Goal: Transaction & Acquisition: Purchase product/service

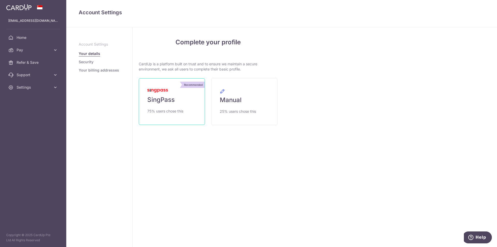
click at [179, 103] on link "Recommended SingPass 75% users chose this" at bounding box center [172, 101] width 66 height 47
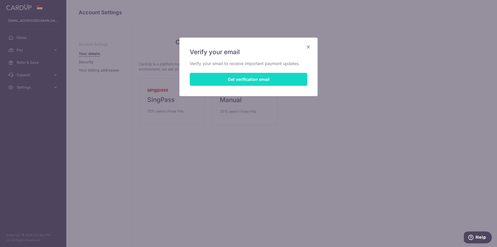
click at [245, 79] on button "Get verification email" at bounding box center [249, 79] width 118 height 13
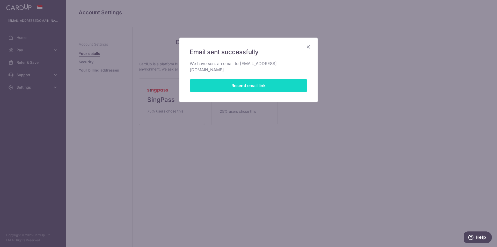
click at [250, 79] on button "Resend email link" at bounding box center [249, 85] width 118 height 13
click at [311, 47] on div "Email sent successfully We have sent an email to [EMAIL_ADDRESS][DOMAIN_NAME] R…" at bounding box center [248, 70] width 138 height 65
click at [308, 45] on icon "Close" at bounding box center [308, 46] width 6 height 6
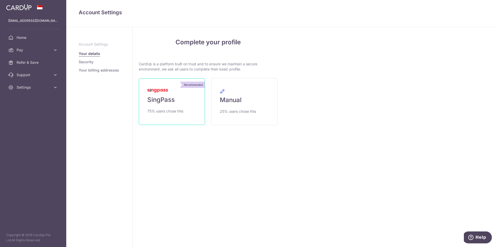
click at [166, 105] on link "Recommended SingPass 75% users chose this" at bounding box center [172, 101] width 66 height 47
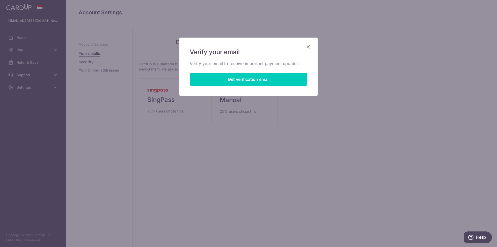
click at [307, 45] on icon "Close" at bounding box center [308, 46] width 6 height 6
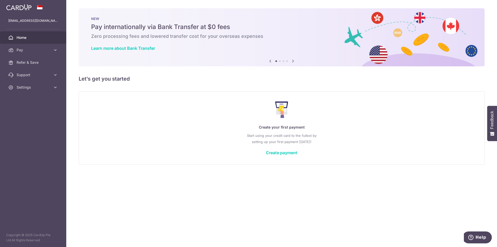
click at [136, 112] on div "Create your first payment Start using your credit card to the fullest by settin…" at bounding box center [281, 127] width 393 height 61
click at [30, 86] on span "Settings" at bounding box center [34, 87] width 34 height 5
click at [35, 100] on span "Account" at bounding box center [34, 99] width 34 height 5
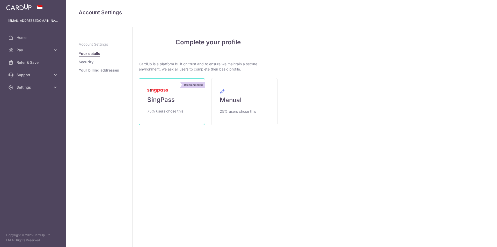
click at [174, 103] on span "SingPass" at bounding box center [160, 100] width 27 height 8
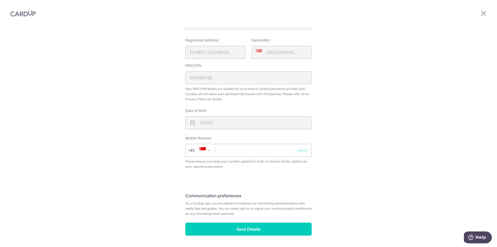
scroll to position [137, 0]
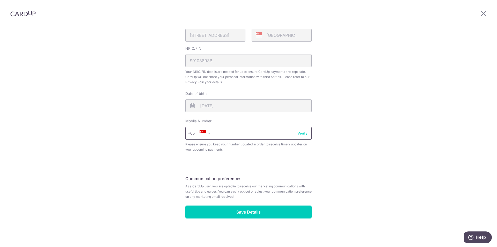
click at [260, 131] on input "text" at bounding box center [248, 133] width 126 height 13
type input "81896838"
click at [301, 135] on button "Verify" at bounding box center [302, 132] width 10 height 5
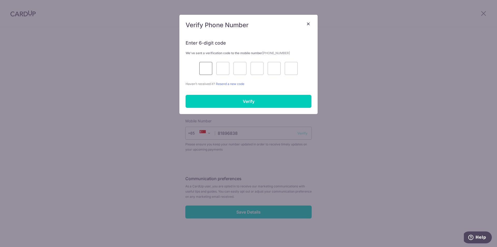
click at [208, 69] on input "text" at bounding box center [205, 68] width 13 height 13
type input "6"
type input "3"
type input "5"
type input "1"
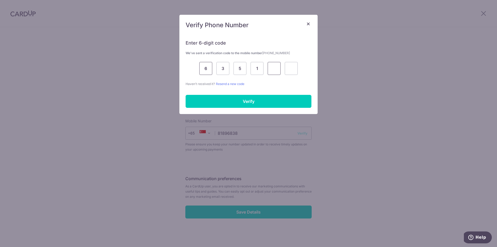
type input "6"
type input "5"
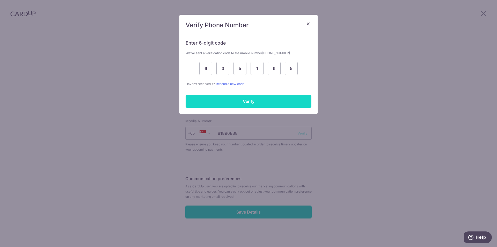
click at [228, 105] on input "Verify" at bounding box center [249, 101] width 126 height 13
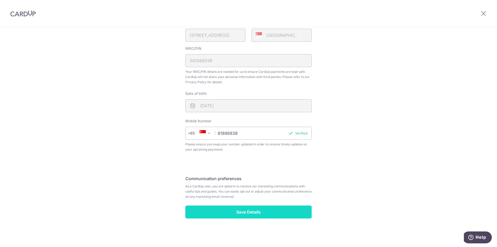
click at [240, 213] on input "Save Details" at bounding box center [248, 211] width 126 height 13
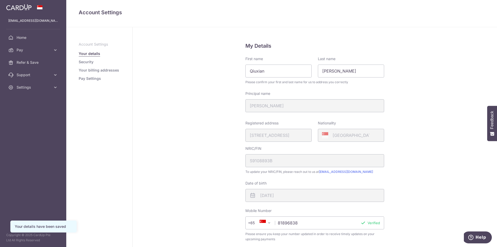
click at [86, 62] on link "Security" at bounding box center [86, 61] width 15 height 5
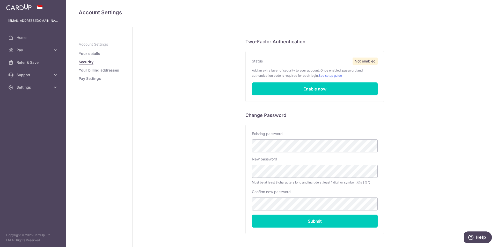
scroll to position [46, 0]
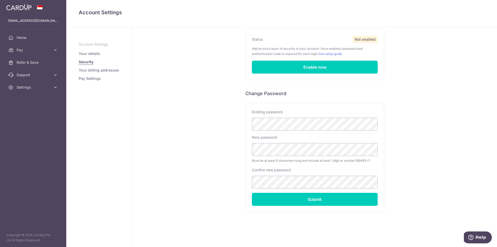
click at [101, 71] on link "Your billing addresses" at bounding box center [99, 70] width 40 height 5
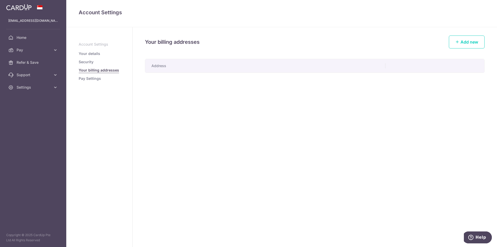
click at [95, 80] on link "Pay Settings" at bounding box center [90, 78] width 22 height 5
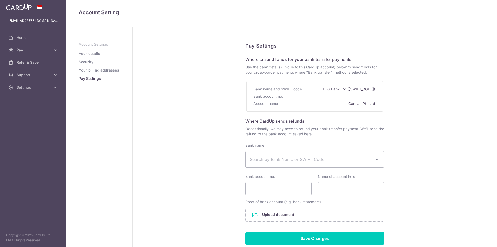
select select
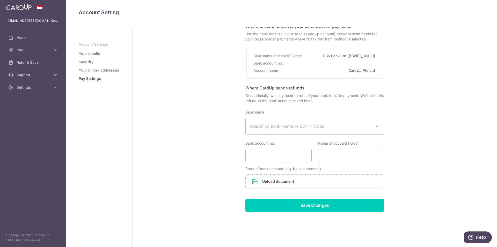
scroll to position [37, 0]
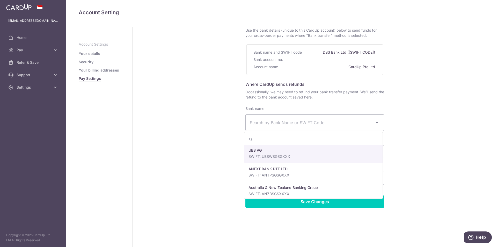
click at [376, 122] on span at bounding box center [377, 122] width 6 height 6
click at [365, 121] on span "Search by Bank Name or SWIFT Code" at bounding box center [311, 122] width 122 height 6
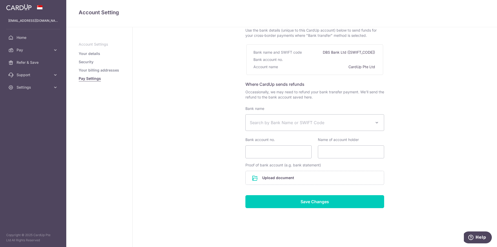
click at [310, 123] on span "Search by Bank Name or SWIFT Code" at bounding box center [311, 122] width 122 height 6
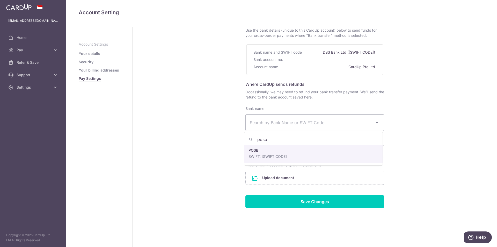
type input "posb"
select select "19"
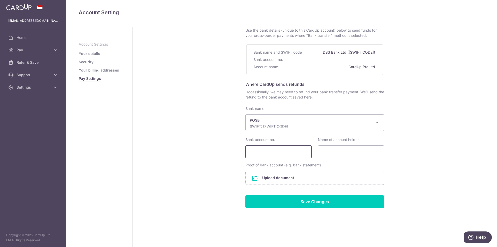
click at [303, 153] on input "Bank account no." at bounding box center [278, 151] width 66 height 13
type input "05333578-0"
type input "[PERSON_NAME]"
click at [318, 179] on input "file" at bounding box center [315, 177] width 138 height 13
click at [257, 153] on input "05333578-0" at bounding box center [278, 151] width 66 height 13
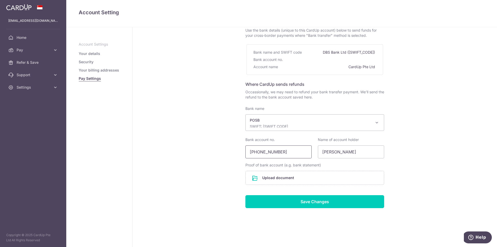
type input "053-33578-0"
click at [294, 174] on input "file" at bounding box center [315, 177] width 138 height 13
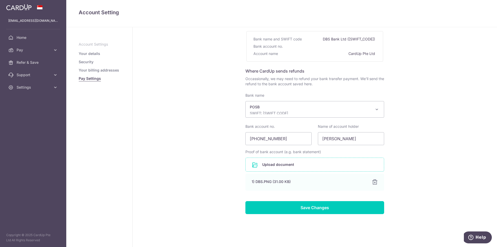
scroll to position [56, 0]
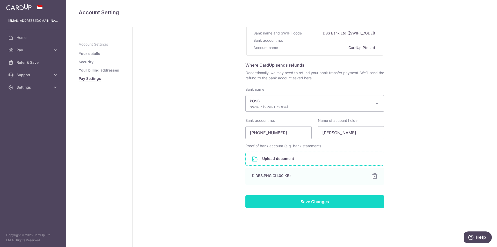
click at [295, 201] on input "Save Changes" at bounding box center [314, 201] width 139 height 13
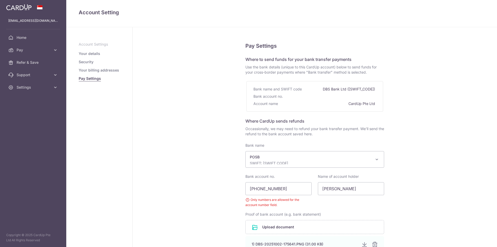
select select "19"
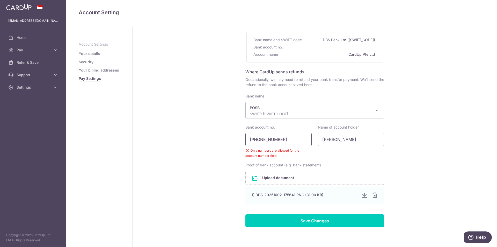
click at [272, 138] on input "053-33578-0" at bounding box center [278, 139] width 66 height 13
type input "053335780"
click at [288, 221] on input "Save Changes" at bounding box center [314, 220] width 139 height 13
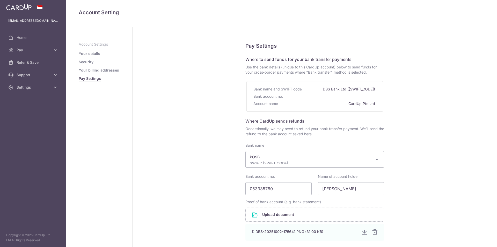
select select "19"
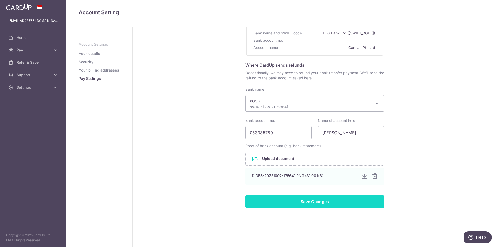
click at [296, 204] on input "Save Changes" at bounding box center [314, 201] width 139 height 13
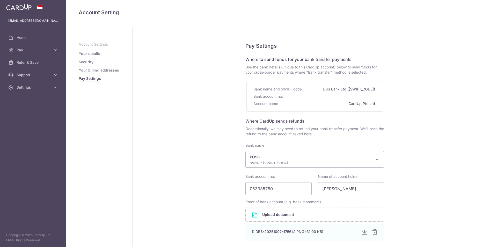
select select "19"
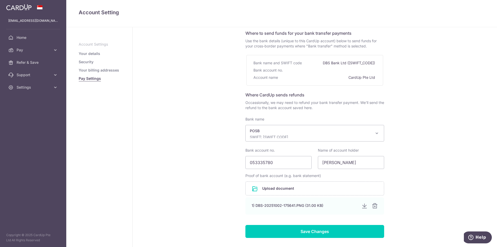
scroll to position [56, 0]
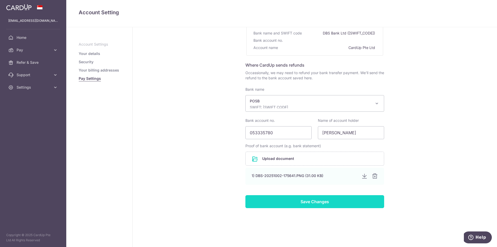
click at [298, 199] on input "Save Changes" at bounding box center [314, 201] width 139 height 13
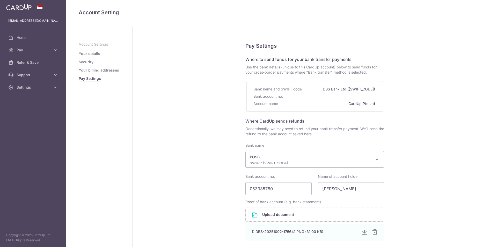
select select "19"
click at [94, 68] on link "Your billing addresses" at bounding box center [99, 70] width 40 height 5
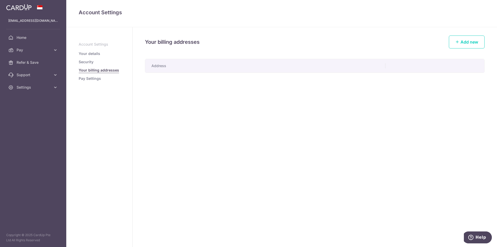
click at [89, 61] on link "Security" at bounding box center [86, 61] width 15 height 5
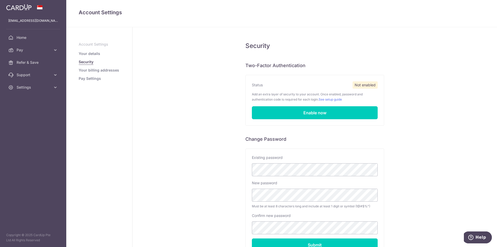
click at [89, 57] on ul "Account Settings Your details Security Your billing addresses Pay Settings" at bounding box center [99, 61] width 41 height 39
click at [90, 55] on link "Your details" at bounding box center [89, 53] width 21 height 5
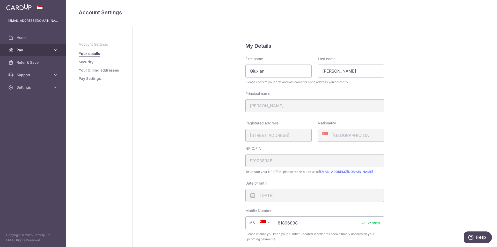
click at [55, 51] on icon at bounding box center [55, 49] width 5 height 5
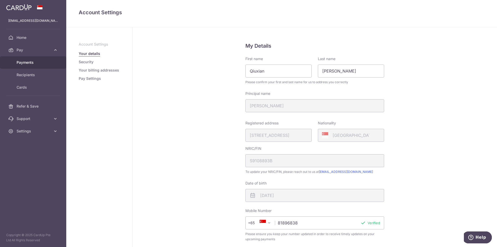
click at [26, 66] on link "Payments" at bounding box center [33, 62] width 66 height 12
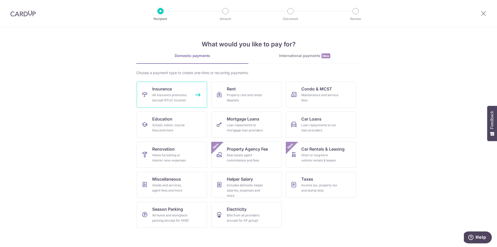
click at [182, 98] on div "All insurance premiums (except NTUC Income)" at bounding box center [170, 97] width 37 height 10
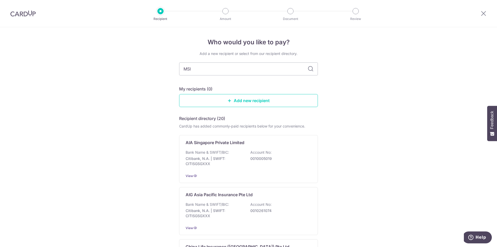
type input "MSIG"
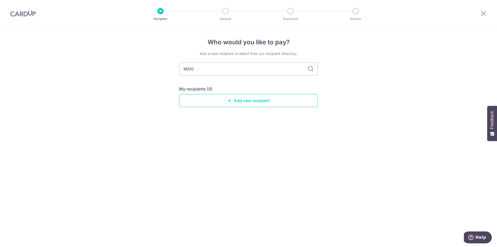
click at [242, 103] on link "Add new recipient" at bounding box center [248, 100] width 139 height 13
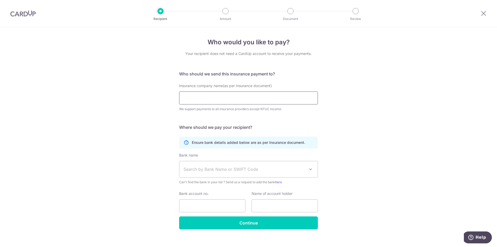
click at [243, 99] on input "Insurance company name(as per Insurance document)" at bounding box center [248, 97] width 139 height 13
drag, startPoint x: 244, startPoint y: 97, endPoint x: 163, endPoint y: 103, distance: 81.2
click at [163, 103] on div "Who would you like to pay? Your recipient does not need a CardUp account to rec…" at bounding box center [248, 140] width 497 height 226
paste input "ingapore) Pte. Ltd."
type input "MSIG Insurance (Singapore) Pte. Ltd."
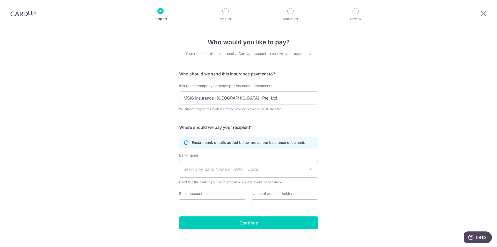
click at [123, 136] on div "Who would you like to pay? Your recipient does not need a CardUp account to rec…" at bounding box center [248, 140] width 497 height 226
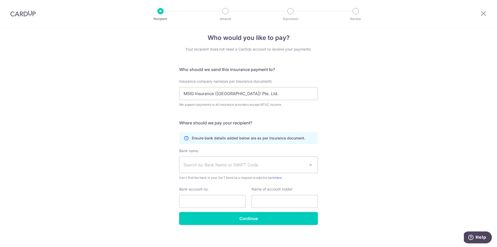
scroll to position [7, 0]
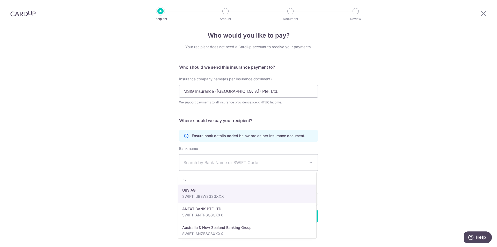
click at [311, 163] on span at bounding box center [311, 162] width 6 height 6
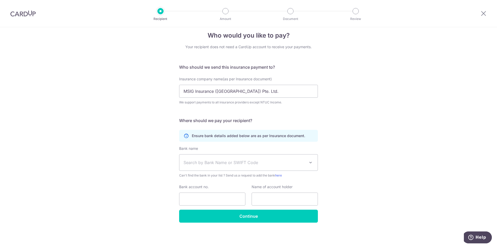
click at [365, 140] on div "Who would you like to pay? Your recipient does not need a CardUp account to rec…" at bounding box center [248, 133] width 497 height 226
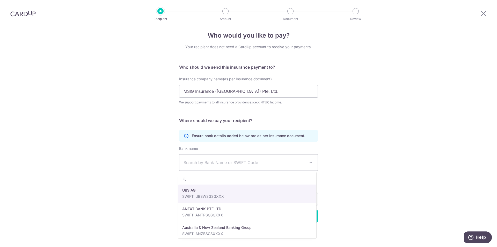
click at [222, 161] on span "Search by Bank Name or SWIFT Code" at bounding box center [245, 162] width 122 height 6
type input "DBS"
select select "6"
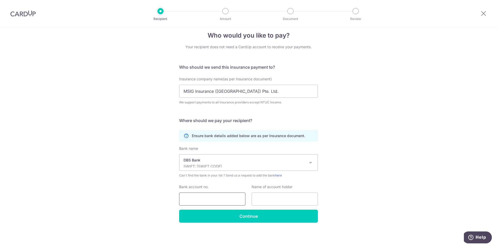
click at [220, 197] on input "Bank account no." at bounding box center [212, 198] width 66 height 13
type input "053335780"
click at [265, 198] on input "text" at bounding box center [285, 198] width 66 height 13
type input "Zhuo Qiuxian"
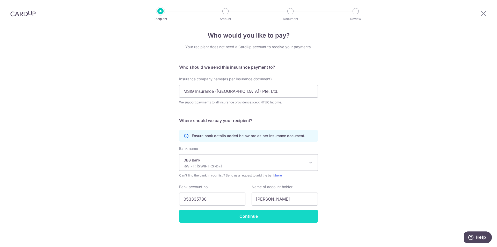
click at [270, 215] on input "Continue" at bounding box center [248, 215] width 139 height 13
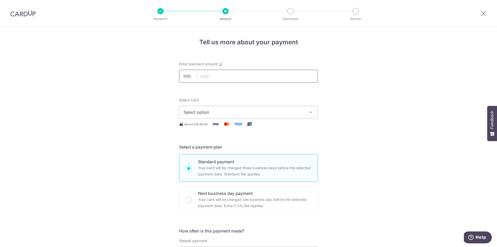
click at [251, 78] on input "text" at bounding box center [248, 76] width 139 height 13
type input "1,000.80"
click at [223, 112] on span "Select option" at bounding box center [244, 112] width 121 height 6
click at [217, 126] on span "Add credit card" at bounding box center [253, 126] width 121 height 5
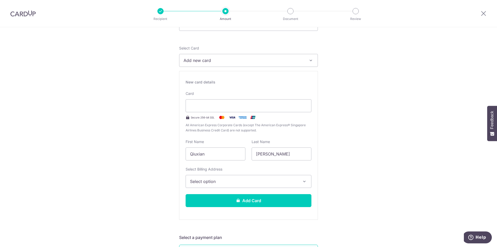
scroll to position [78, 0]
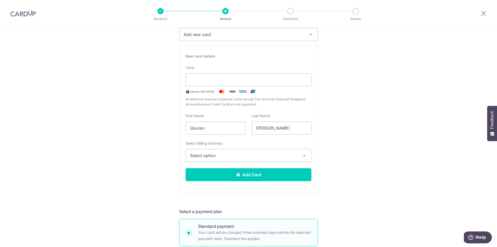
click at [243, 154] on span "Select option" at bounding box center [244, 155] width 108 height 6
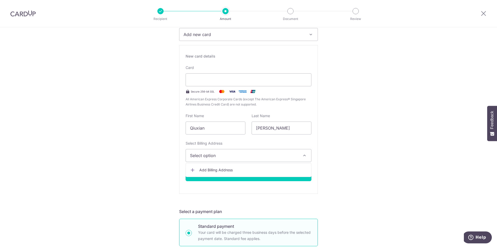
click at [243, 154] on span "Select option" at bounding box center [244, 155] width 108 height 6
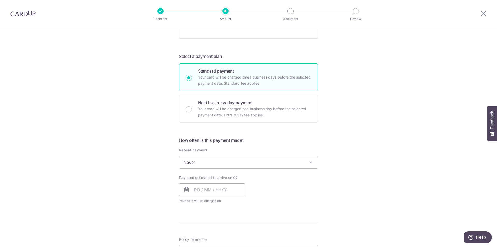
scroll to position [233, 0]
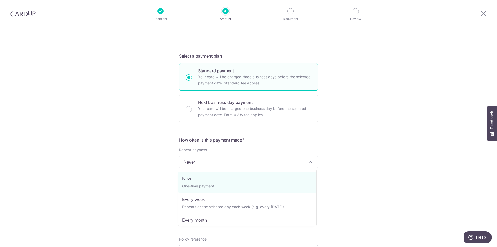
click at [246, 162] on span "Never" at bounding box center [248, 162] width 138 height 12
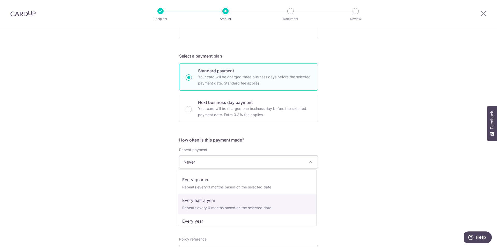
scroll to position [72, 0]
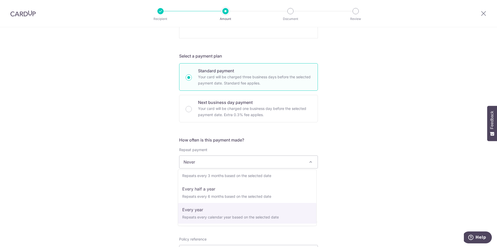
select select "6"
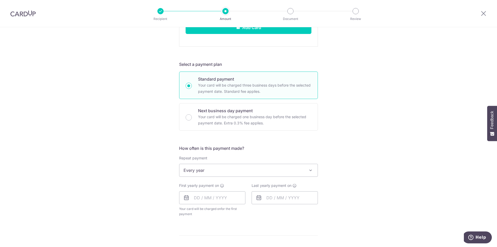
scroll to position [233, 0]
